Goal: Task Accomplishment & Management: Manage account settings

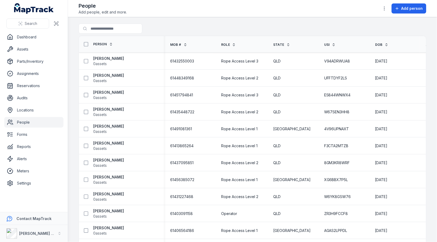
scroll to position [0, 41]
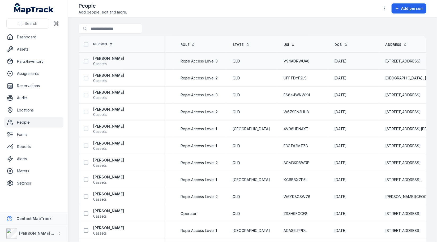
click at [194, 63] on div "Rope Access Level 3" at bounding box center [200, 62] width 52 height 10
click at [267, 80] on div "QLD" at bounding box center [251, 78] width 38 height 5
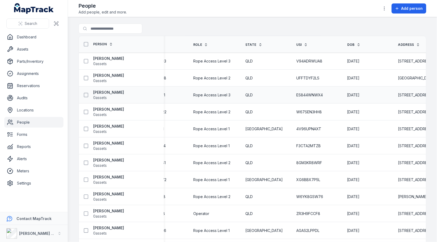
scroll to position [0, 0]
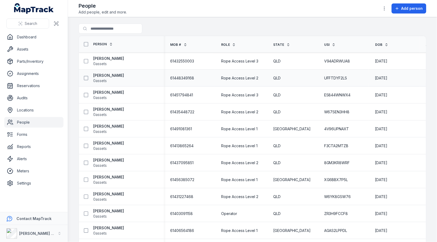
click at [179, 76] on span "61448349168" at bounding box center [182, 78] width 24 height 5
click at [189, 61] on span "61432550003" at bounding box center [182, 61] width 24 height 5
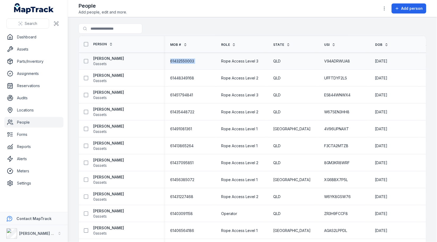
click at [189, 61] on span "61432550003" at bounding box center [182, 61] width 24 height 5
click at [218, 107] on div "Rope Access Level 2" at bounding box center [241, 112] width 52 height 10
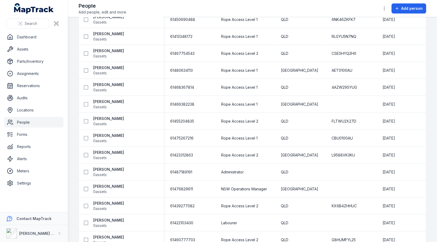
scroll to position [1310, 0]
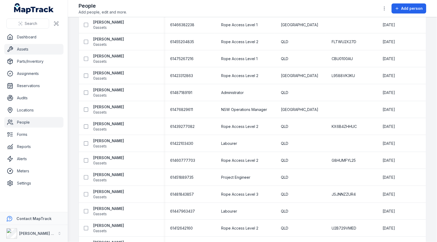
click at [20, 50] on link "Assets" at bounding box center [33, 49] width 59 height 11
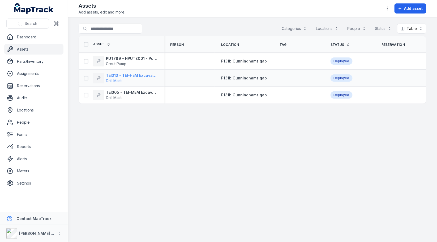
click at [130, 78] on span "Drill Mast" at bounding box center [131, 80] width 51 height 5
click at [237, 137] on main "Search for assets Categories Locations People Status Table ***** Asset Person L…" at bounding box center [252, 129] width 369 height 225
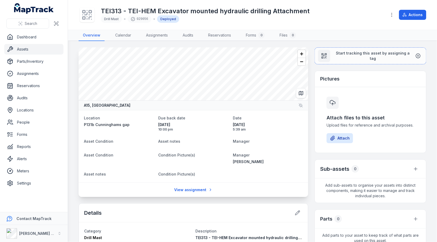
click at [309, 113] on div "A15, [GEOGRAPHIC_DATA] Location P131b Cunninghams gap Due back date [DATE] 10:0…" at bounding box center [253, 214] width 348 height 335
click at [406, 23] on div "TEI313 - TEI-HEM Excavator mounted hydraulic drilling Attachment Drill Mast 029…" at bounding box center [253, 14] width 348 height 25
click at [409, 20] on div "TEI313 - TEI-HEM Excavator mounted hydraulic drilling Attachment Drill Mast 029…" at bounding box center [253, 14] width 348 height 25
click at [410, 20] on div "TEI313 - TEI-HEM Excavator mounted hydraulic drilling Attachment Drill Mast 029…" at bounding box center [253, 14] width 348 height 25
click at [413, 16] on button "Actions" at bounding box center [412, 15] width 27 height 10
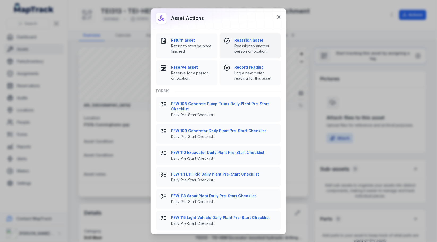
click at [247, 44] on span "Reassign to another person or location" at bounding box center [255, 49] width 42 height 11
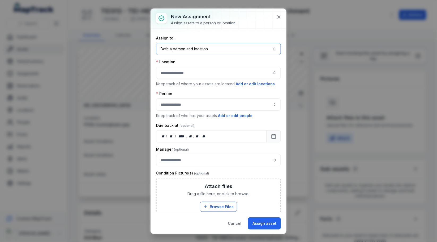
click at [203, 49] on button "Both a person and location ****" at bounding box center [218, 49] width 125 height 12
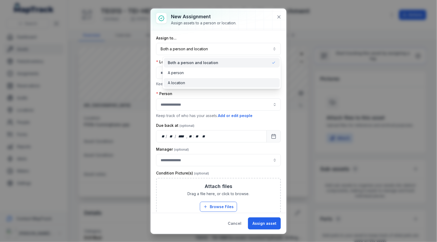
click at [194, 79] on div "A location" at bounding box center [222, 83] width 116 height 10
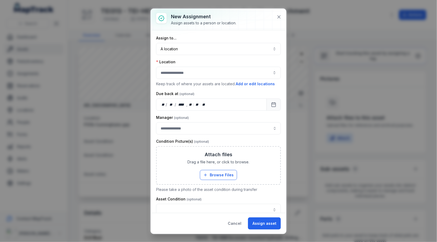
click at [229, 37] on div "Assign to..." at bounding box center [218, 38] width 125 height 5
click at [209, 72] on div at bounding box center [218, 73] width 125 height 12
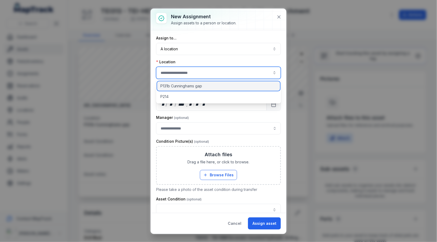
click at [214, 88] on div "P131b Cunninghams gap" at bounding box center [218, 86] width 123 height 10
type input "**********"
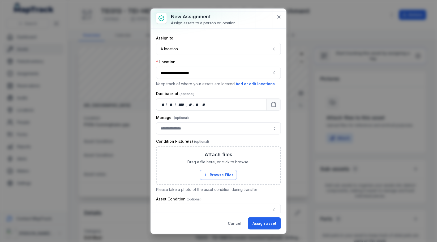
click at [229, 61] on div "Location" at bounding box center [218, 61] width 125 height 5
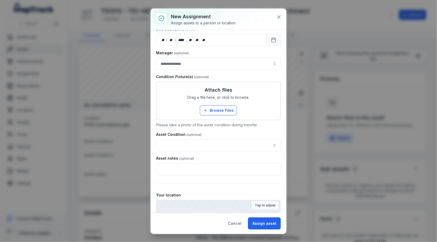
scroll to position [105, 0]
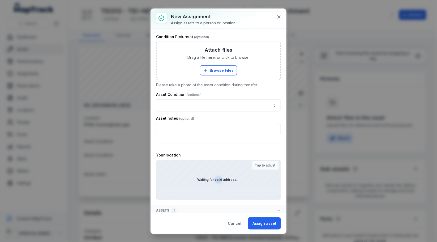
click at [261, 164] on strong "Tap to adjust" at bounding box center [265, 166] width 20 height 4
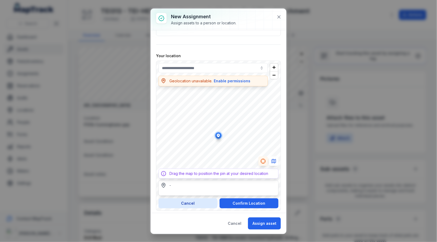
scroll to position [206, 0]
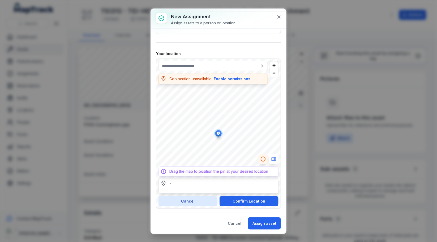
click at [192, 185] on div "-" at bounding box center [218, 186] width 120 height 15
click at [271, 158] on icon "Switch to Map View" at bounding box center [273, 159] width 5 height 5
click at [209, 182] on div "-" at bounding box center [218, 183] width 115 height 5
type input "**********"
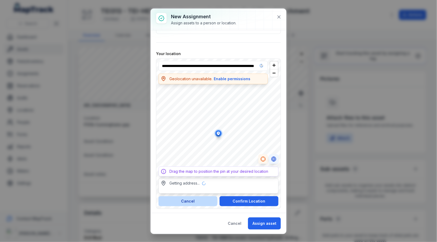
click at [200, 201] on button "Cancel" at bounding box center [187, 202] width 59 height 10
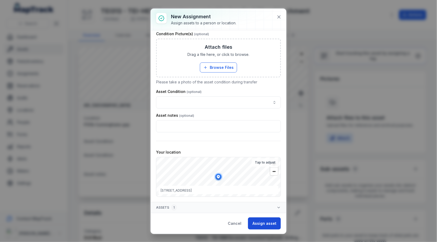
scroll to position [105, 0]
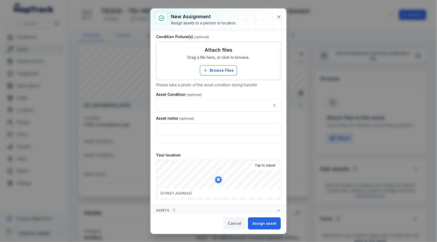
click at [242, 224] on button "Cancel" at bounding box center [234, 224] width 23 height 12
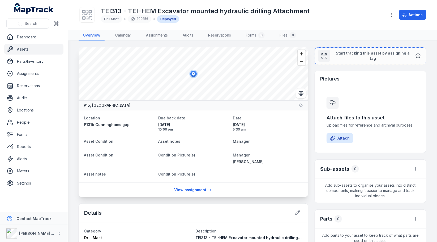
click at [310, 106] on div "A15, [GEOGRAPHIC_DATA] Location P131b Cunninghams gap Due back date [DATE] 10:0…" at bounding box center [253, 214] width 348 height 335
click at [23, 134] on link "Forms" at bounding box center [33, 134] width 59 height 11
click at [80, 134] on div "Location P131b Cunninghams gap Due back date [DATE] 10:00 pm Date [DATE] 5:39 a…" at bounding box center [193, 146] width 229 height 72
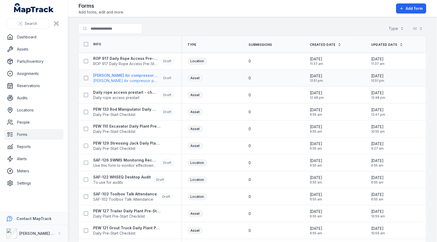
click at [126, 80] on span "[PERSON_NAME] Air compressor pre-start" at bounding box center [125, 80] width 65 height 5
click at [218, 94] on div "Asset" at bounding box center [211, 95] width 49 height 7
click at [114, 108] on strong "PEW 133 Rod Manipulator Daily Plant Pre-Start" at bounding box center [125, 109] width 65 height 5
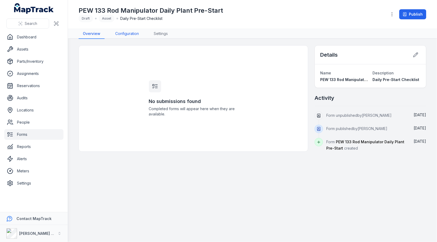
click at [123, 33] on link "Configuration" at bounding box center [127, 34] width 32 height 10
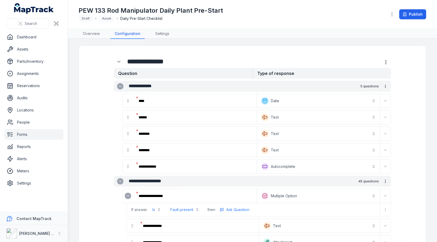
click at [214, 41] on main "**********" at bounding box center [252, 140] width 369 height 203
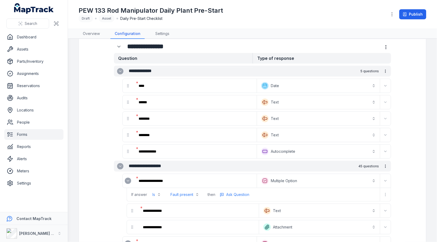
click at [42, 179] on link "Settings" at bounding box center [33, 183] width 59 height 11
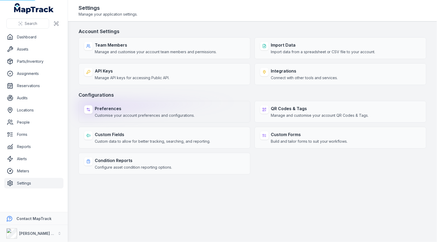
click at [89, 115] on div "Preferences Customise your account preferences and configurations." at bounding box center [165, 112] width 172 height 22
select select "***"
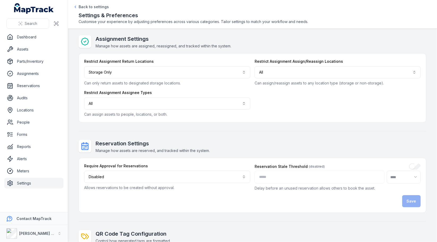
click at [73, 85] on main "Assignment Settings Manage how assets are assigned, reassigned, and tracked wit…" at bounding box center [252, 136] width 369 height 214
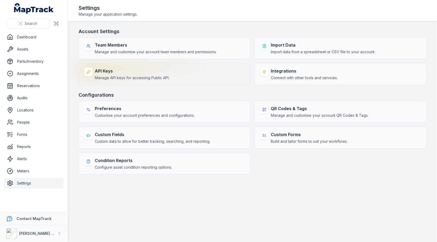
click at [204, 71] on div "API Keys Manage API keys for accessing Public API." at bounding box center [165, 74] width 172 height 22
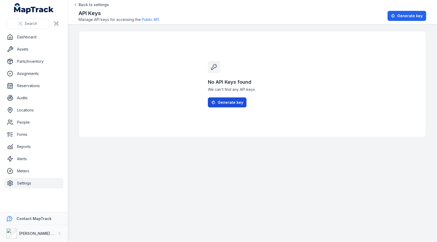
click at [242, 98] on button "Generate key" at bounding box center [227, 103] width 39 height 10
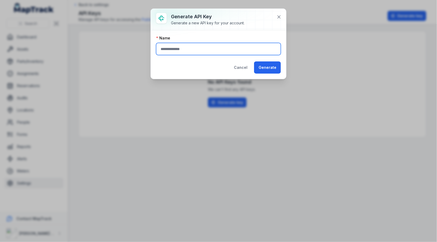
click at [217, 46] on input "text" at bounding box center [218, 49] width 125 height 12
type input "******"
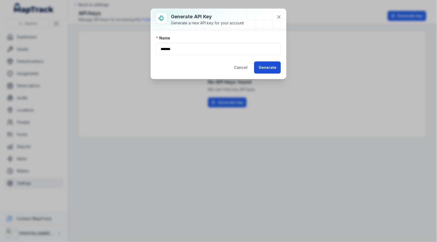
click at [266, 63] on button "Generate" at bounding box center [267, 68] width 27 height 12
